Goal: Task Accomplishment & Management: Manage account settings

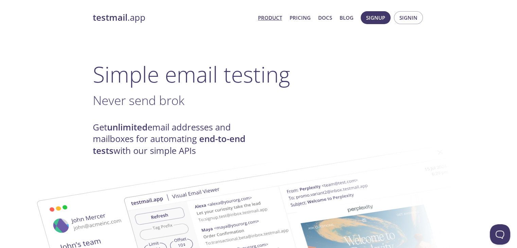
click at [412, 18] on span "Signin" at bounding box center [409, 17] width 18 height 9
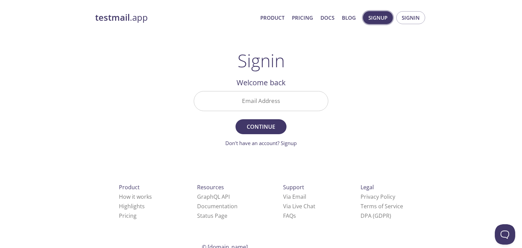
click at [377, 21] on span "Signup" at bounding box center [378, 17] width 19 height 9
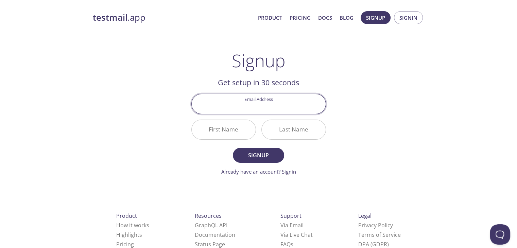
click at [265, 108] on input "Email Address" at bounding box center [259, 103] width 134 height 19
type input "[EMAIL_ADDRESS][DOMAIN_NAME]"
click at [224, 132] on input "First Name" at bounding box center [224, 129] width 64 height 19
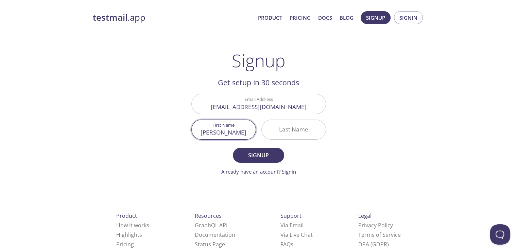
type input "[PERSON_NAME]"
click at [283, 138] on input "Last Name" at bounding box center [294, 129] width 64 height 19
type input "Maitig"
click at [245, 152] on span "Signup" at bounding box center [258, 156] width 36 height 10
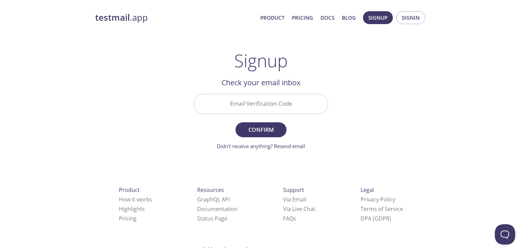
click at [249, 109] on input "Email Verification Code" at bounding box center [261, 103] width 134 height 19
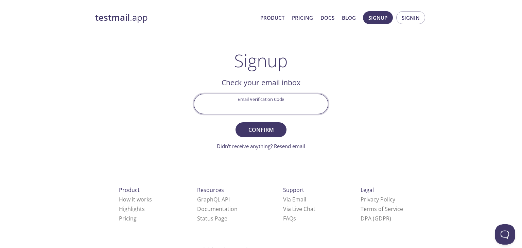
paste input "VJ748F5"
type input "VJ748F5"
click at [281, 131] on button "Confirm" at bounding box center [261, 129] width 51 height 15
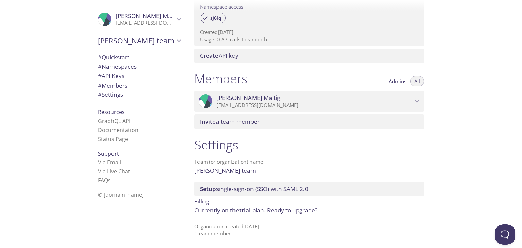
scroll to position [235, 0]
click at [320, 97] on span "Karim Maitig" at bounding box center [315, 97] width 196 height 7
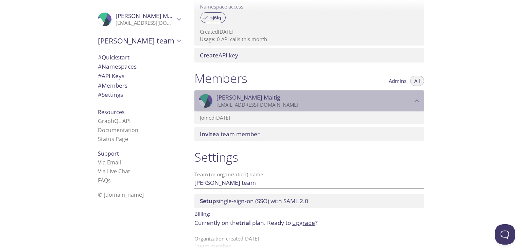
click at [320, 97] on span "Karim Maitig" at bounding box center [315, 97] width 196 height 7
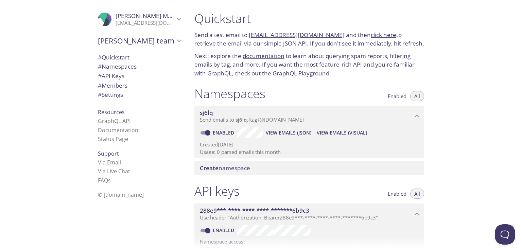
scroll to position [0, 0]
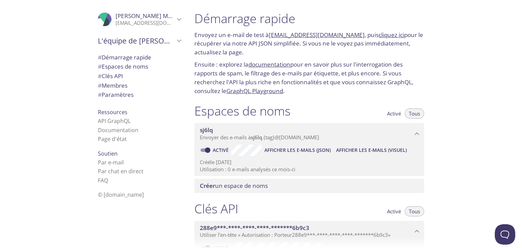
click at [330, 65] on font "pour en savoir plus sur l'interrogation des rapports de spam, le filtrage des e…" at bounding box center [303, 78] width 219 height 34
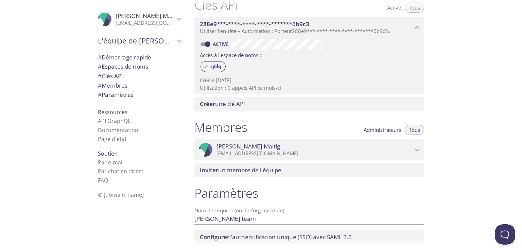
scroll to position [253, 0]
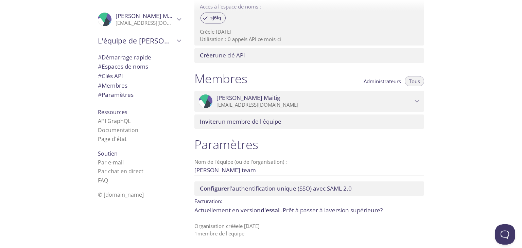
click at [362, 210] on font "version supérieure" at bounding box center [354, 210] width 51 height 8
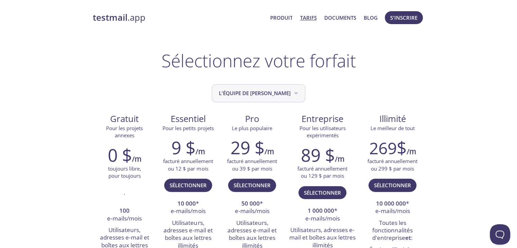
click at [265, 95] on font "L'équipe de [PERSON_NAME]" at bounding box center [255, 93] width 72 height 7
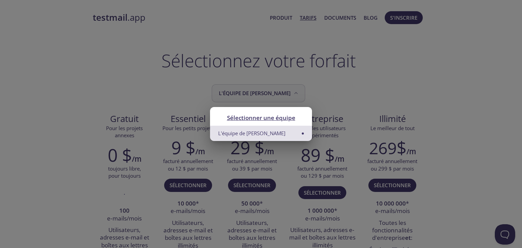
click at [265, 95] on div "Sélectionner une équipe L'équipe de [PERSON_NAME]" at bounding box center [261, 124] width 522 height 248
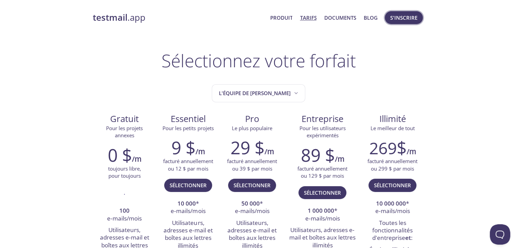
click at [394, 19] on font "S'inscrire" at bounding box center [403, 17] width 27 height 7
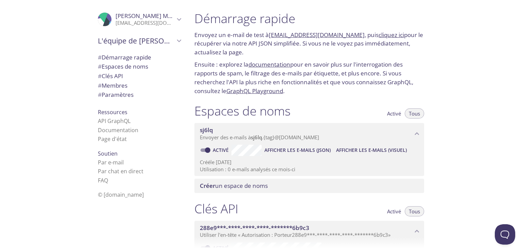
click at [110, 96] on font "Paramètres" at bounding box center [118, 95] width 32 height 8
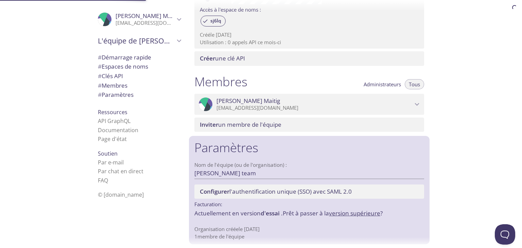
scroll to position [253, 0]
